Goal: Task Accomplishment & Management: Use online tool/utility

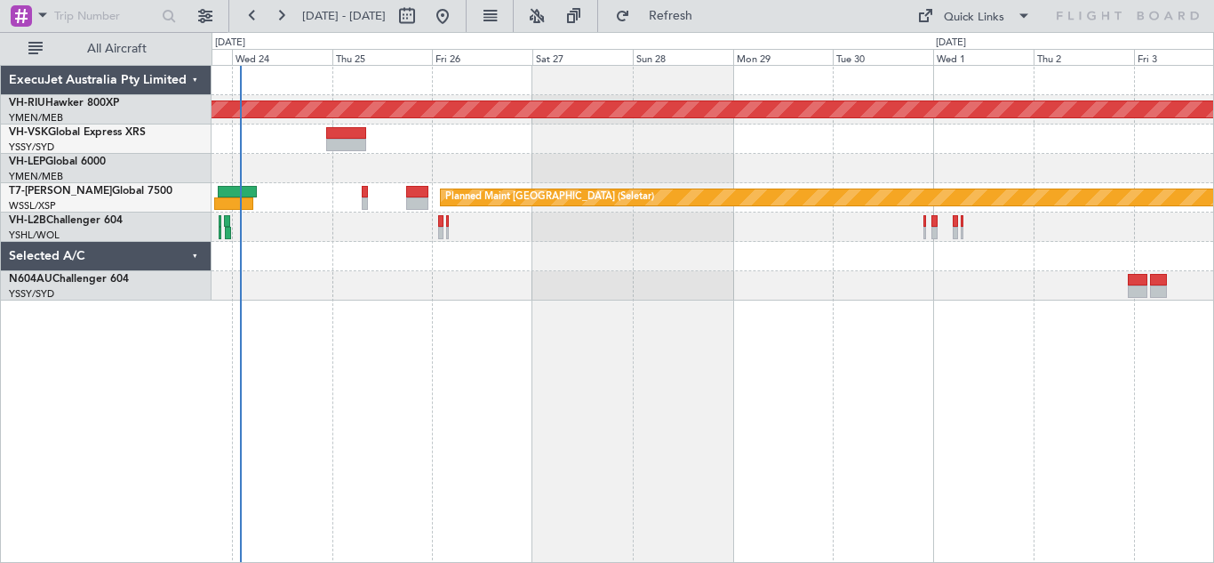
click at [657, 265] on div at bounding box center [713, 256] width 1002 height 29
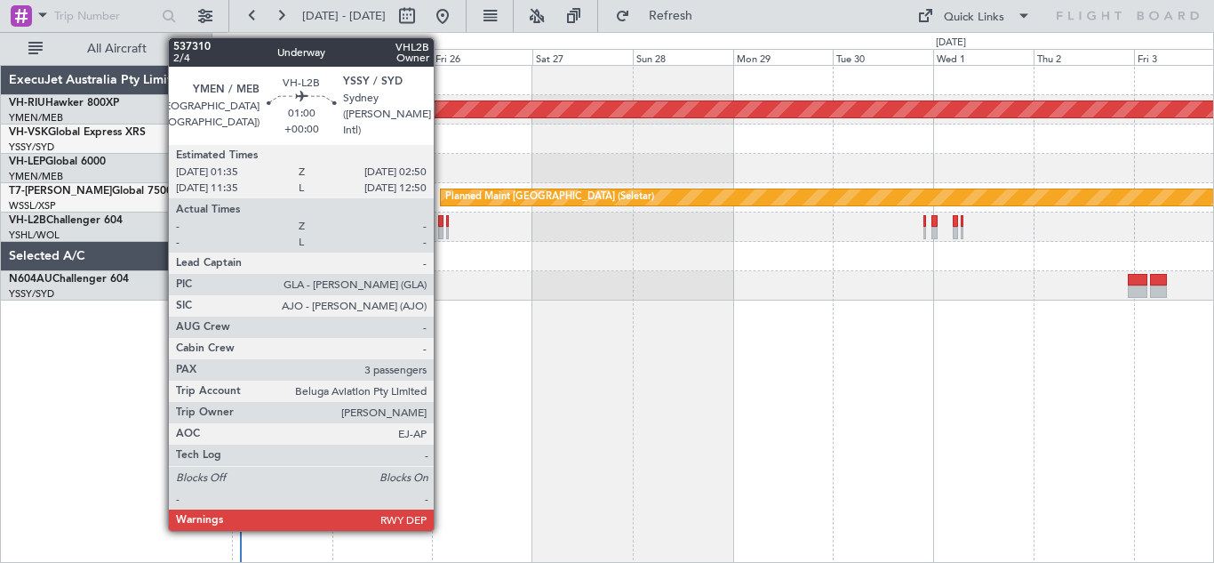
click at [442, 226] on div at bounding box center [440, 221] width 5 height 12
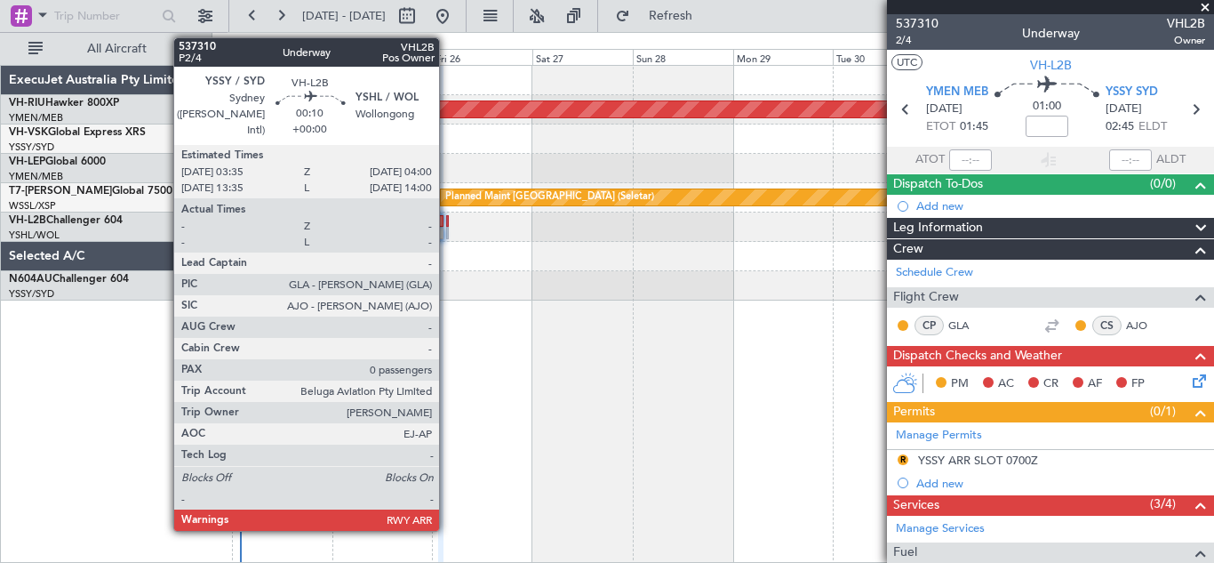
click at [447, 228] on div at bounding box center [447, 233] width 2 height 12
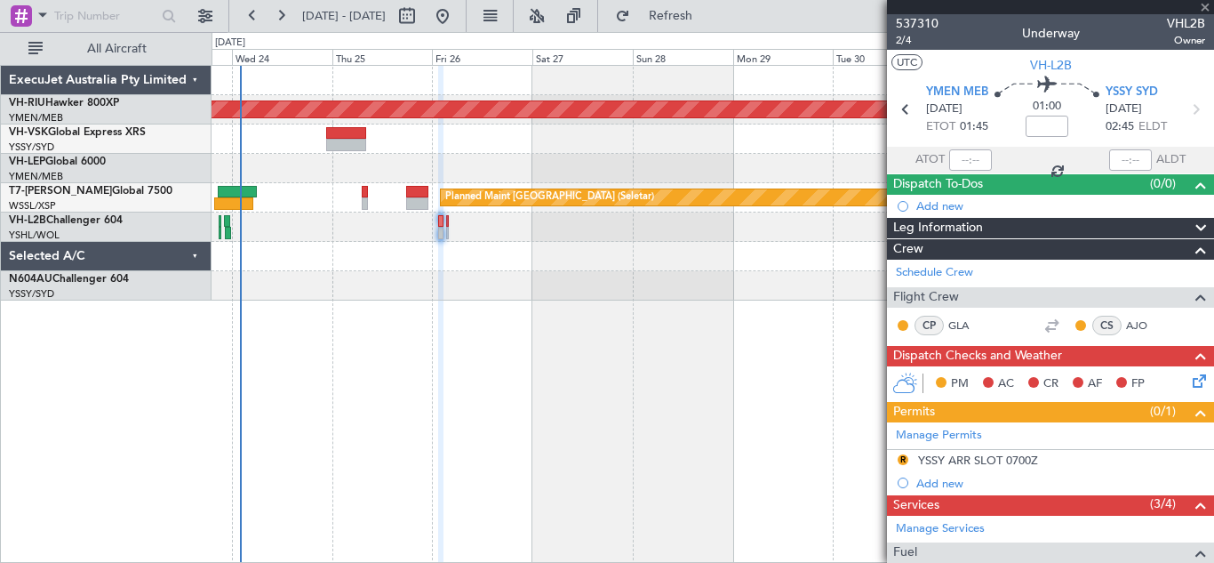
type input "0"
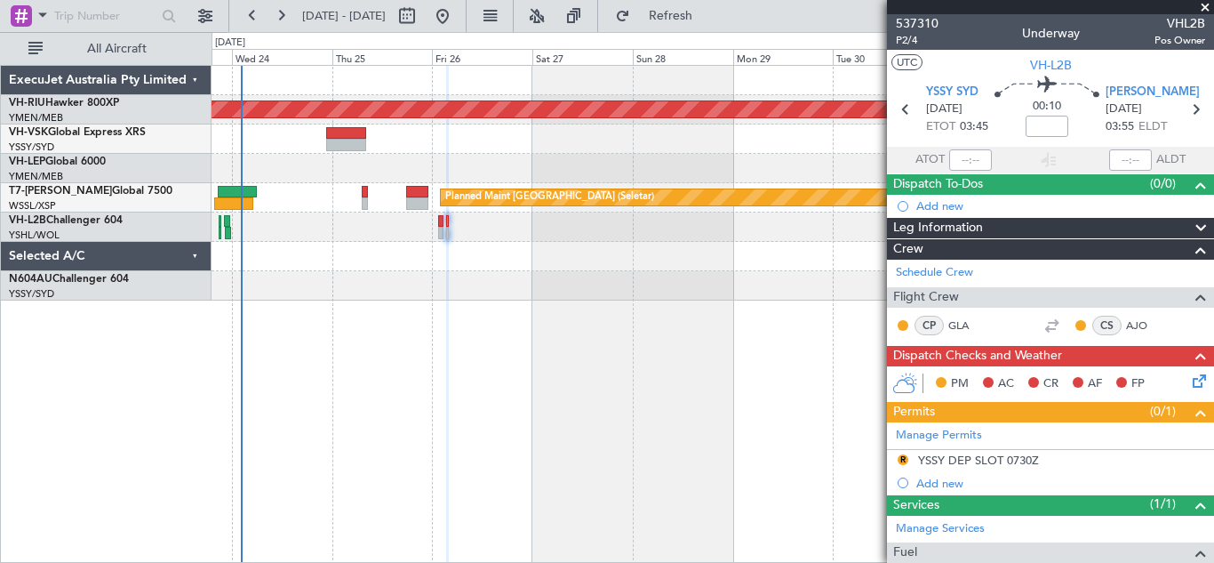
click at [732, 164] on div at bounding box center [713, 168] width 1002 height 29
click at [1202, 6] on span at bounding box center [1205, 8] width 18 height 16
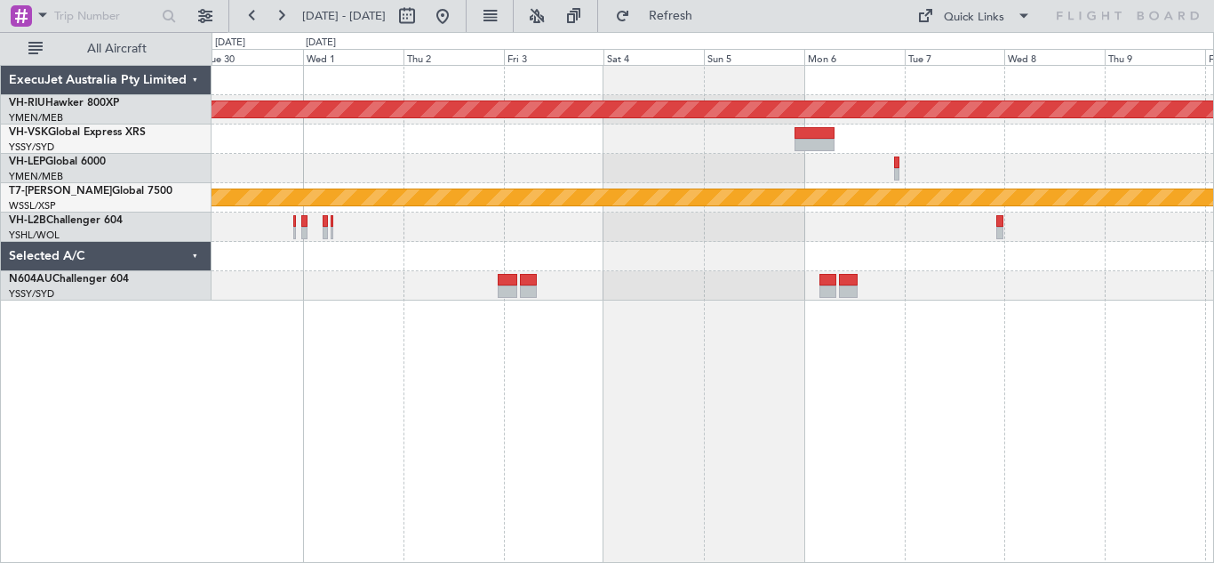
click at [427, 165] on div at bounding box center [713, 168] width 1002 height 29
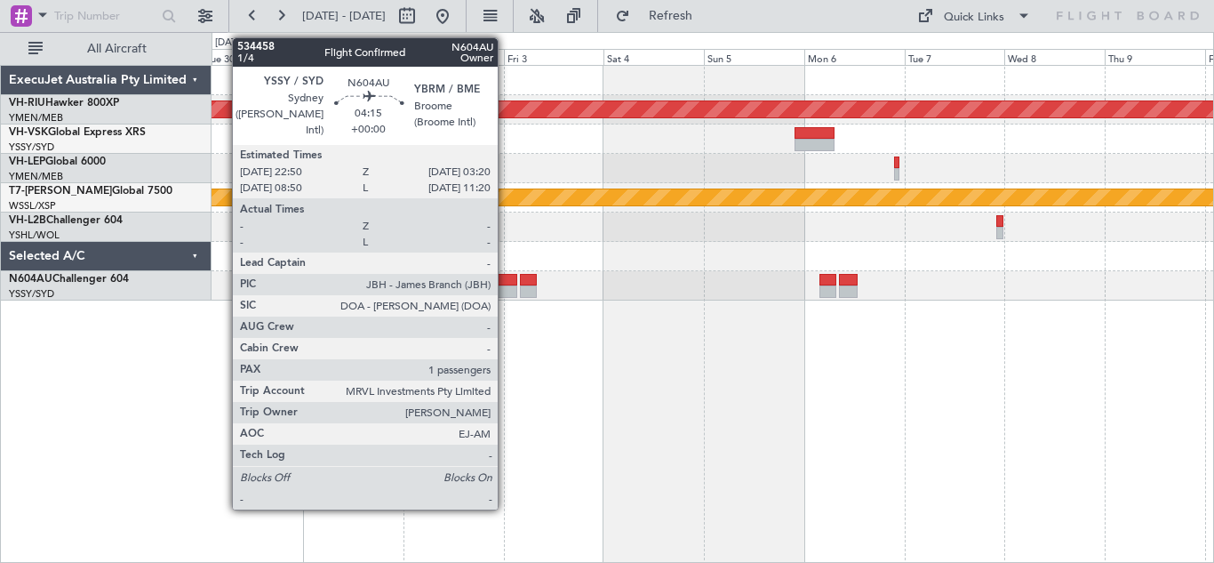
click at [506, 286] on div at bounding box center [508, 291] width 20 height 12
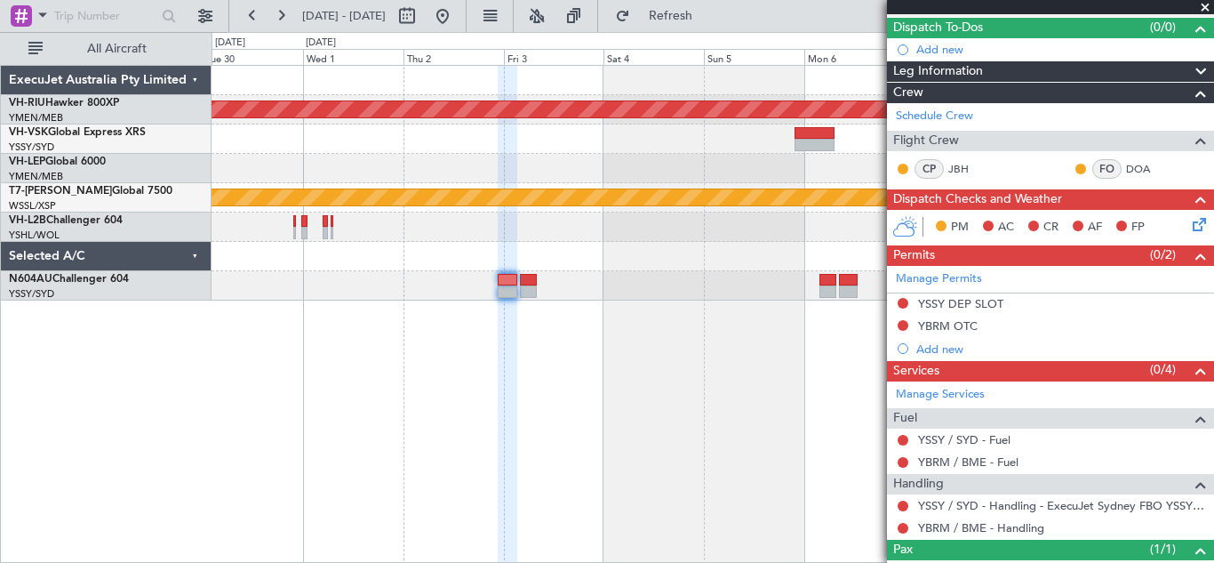
scroll to position [152, 0]
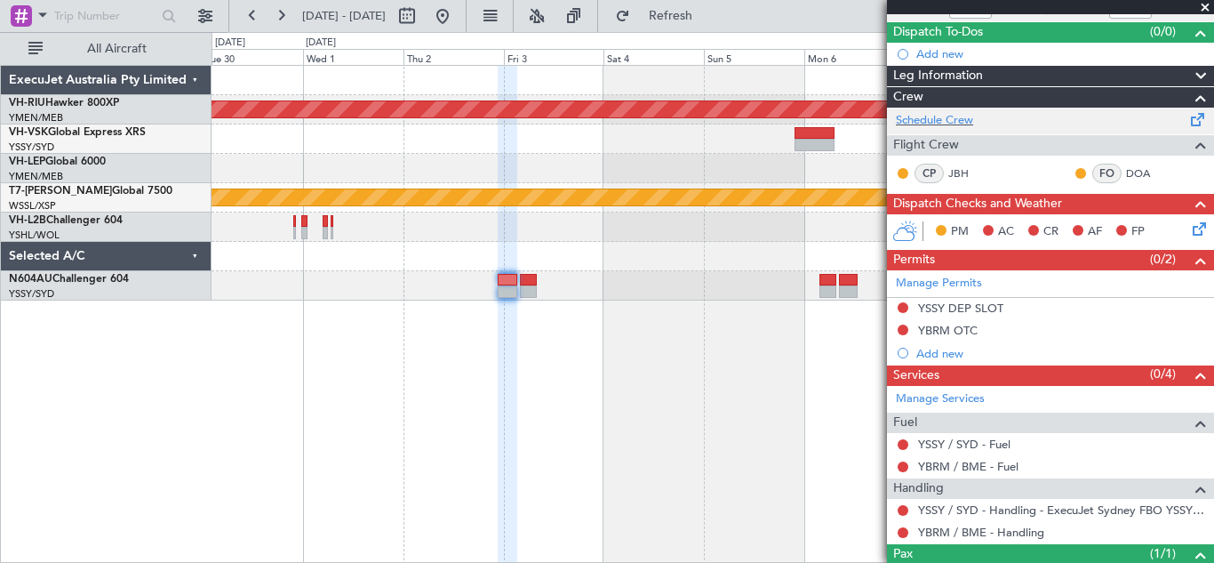
click at [1187, 120] on span at bounding box center [1197, 115] width 21 height 13
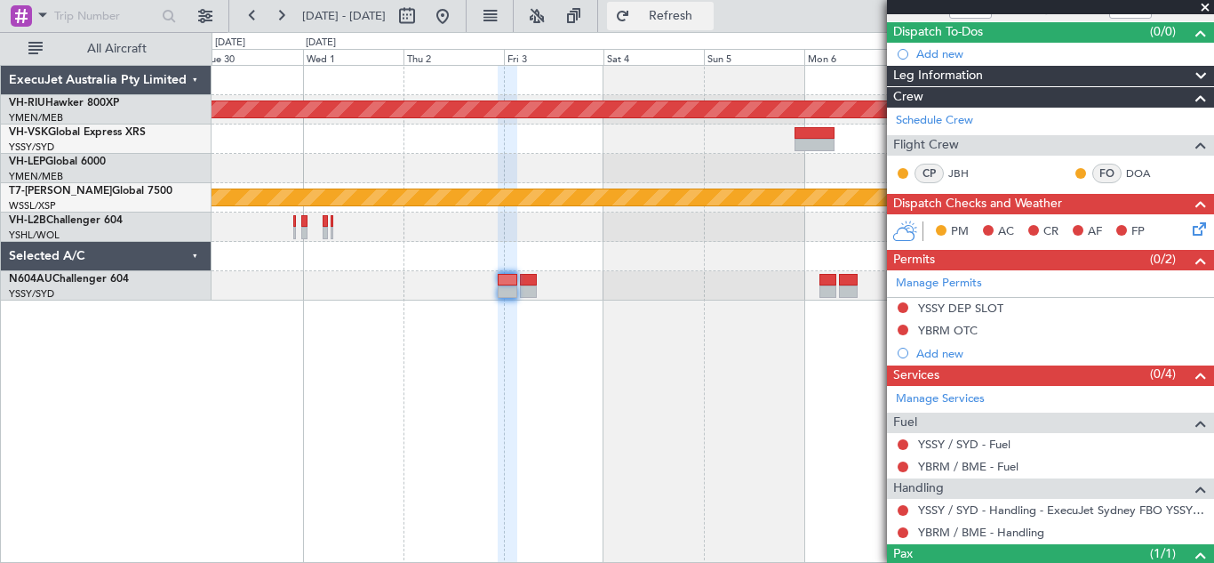
click at [708, 17] on span "Refresh" at bounding box center [671, 16] width 75 height 12
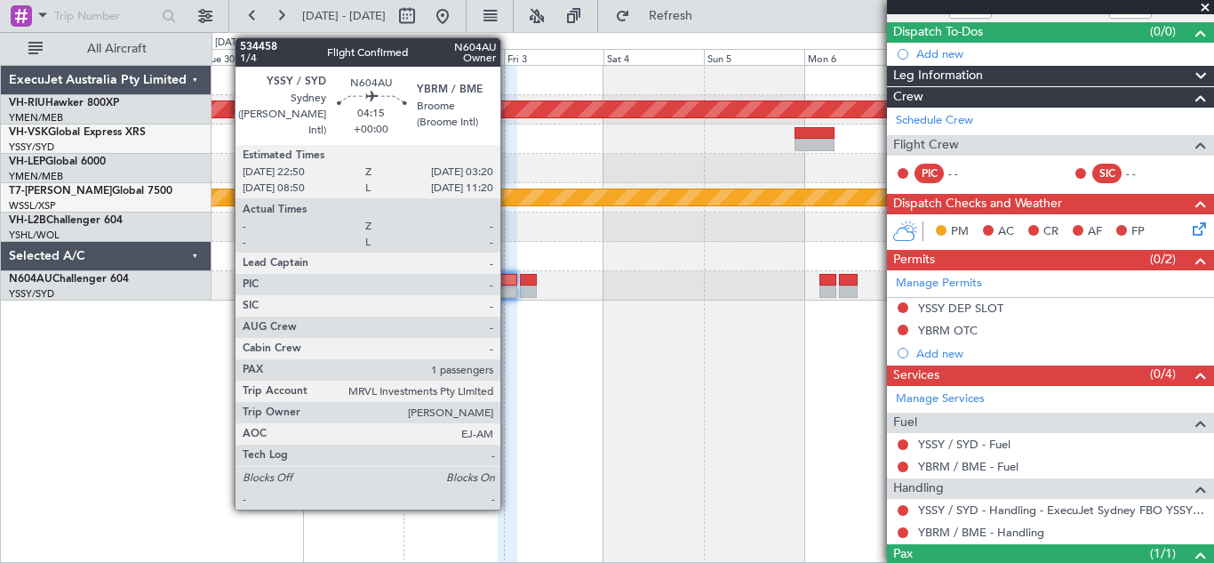
click at [508, 294] on div at bounding box center [508, 291] width 20 height 12
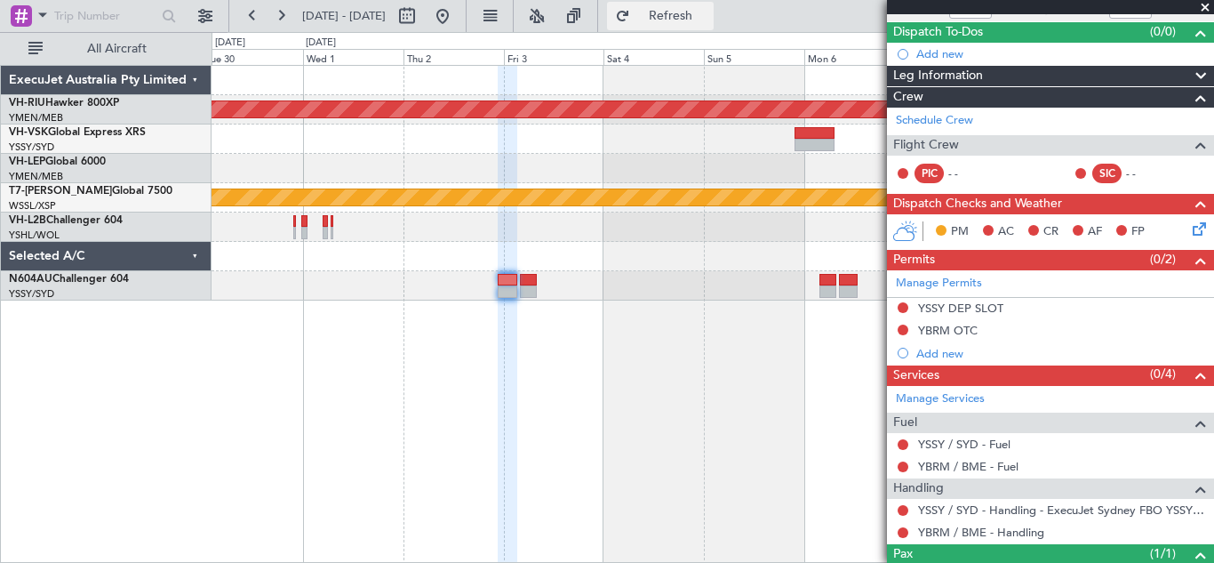
click at [708, 14] on span "Refresh" at bounding box center [671, 16] width 75 height 12
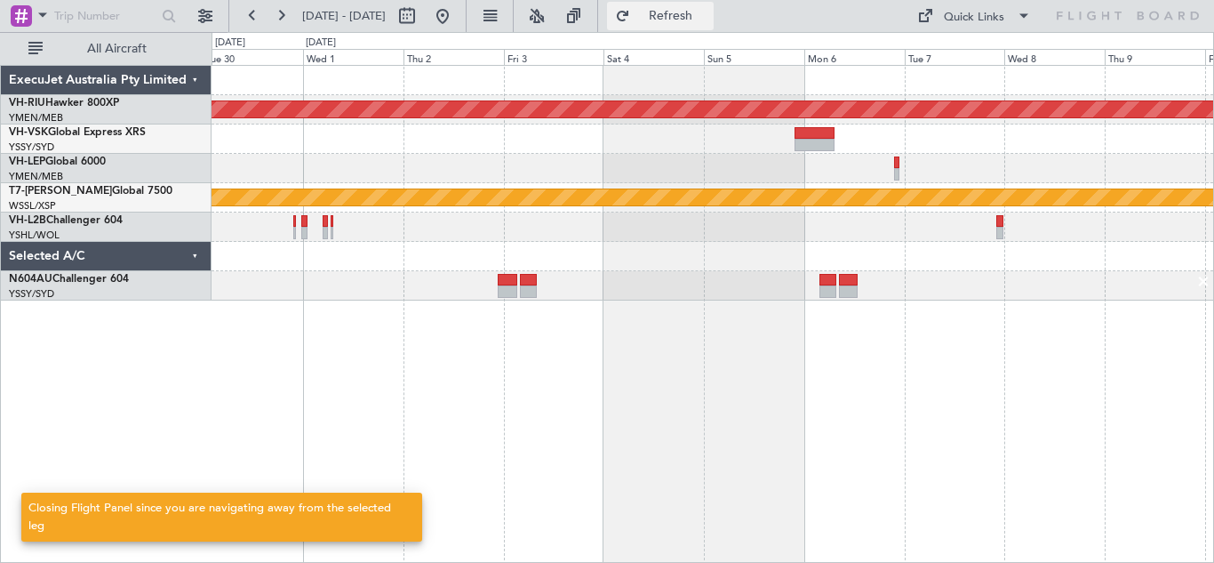
scroll to position [0, 0]
click at [255, 15] on button at bounding box center [252, 16] width 28 height 28
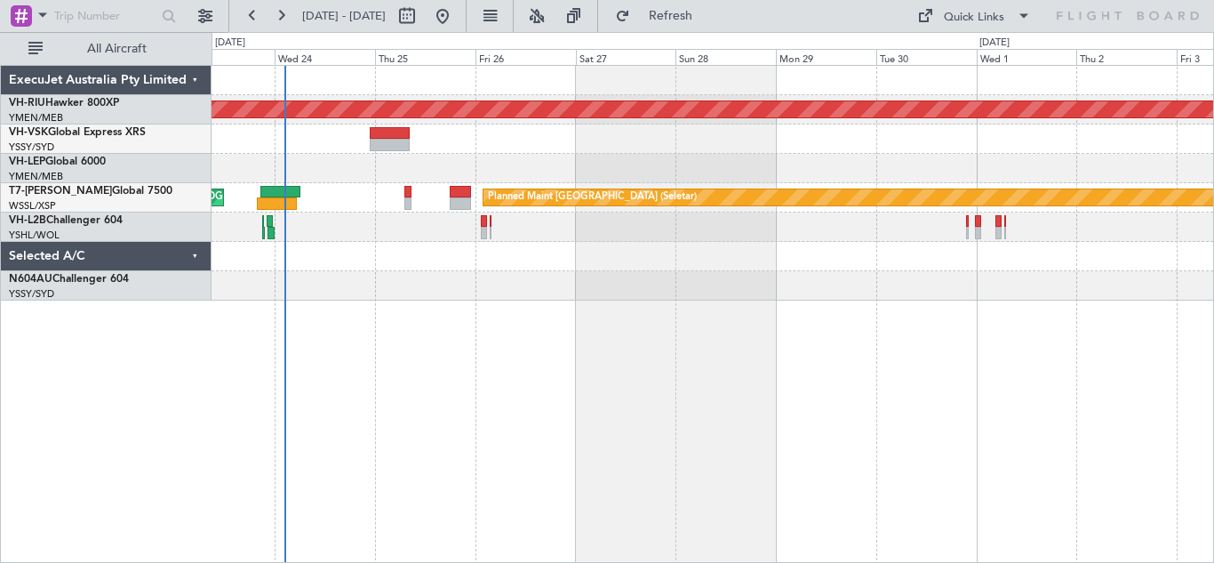
click at [417, 288] on div at bounding box center [713, 285] width 1002 height 29
